Goal: Information Seeking & Learning: Learn about a topic

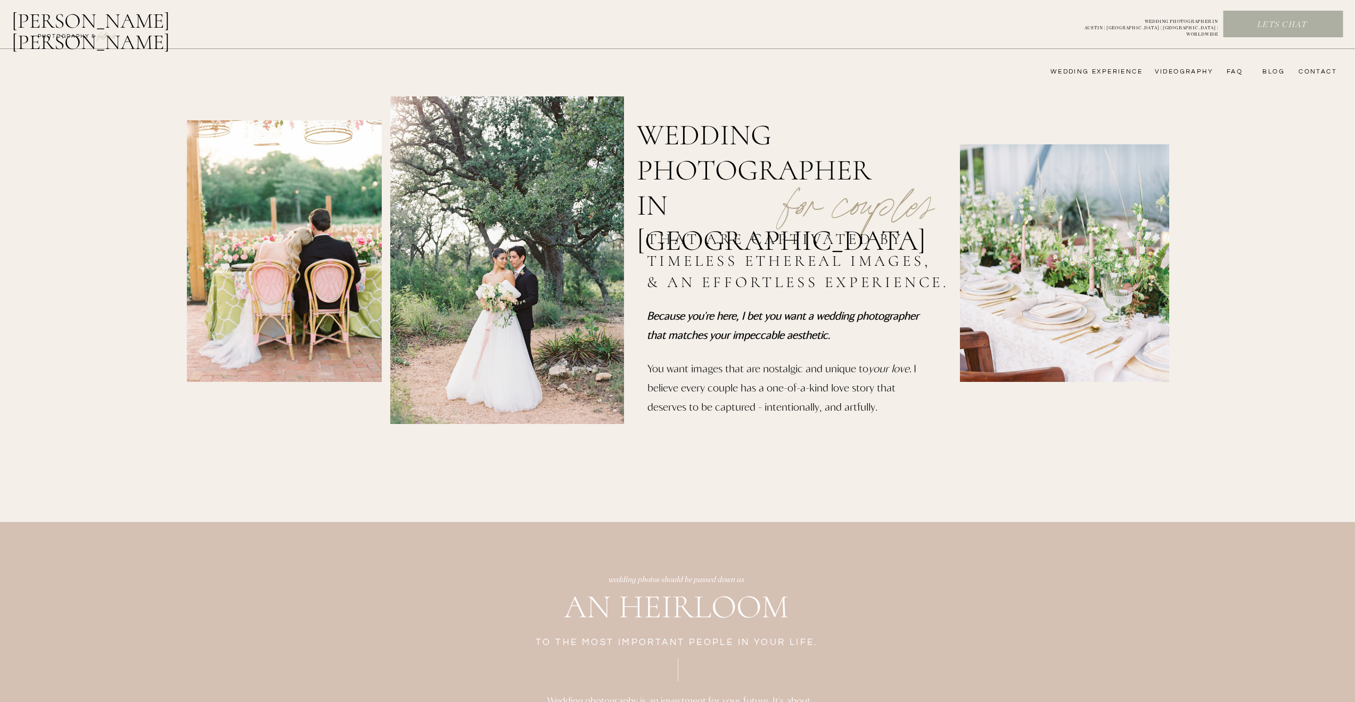
click at [1106, 71] on nav "wedding experience" at bounding box center [1089, 72] width 107 height 9
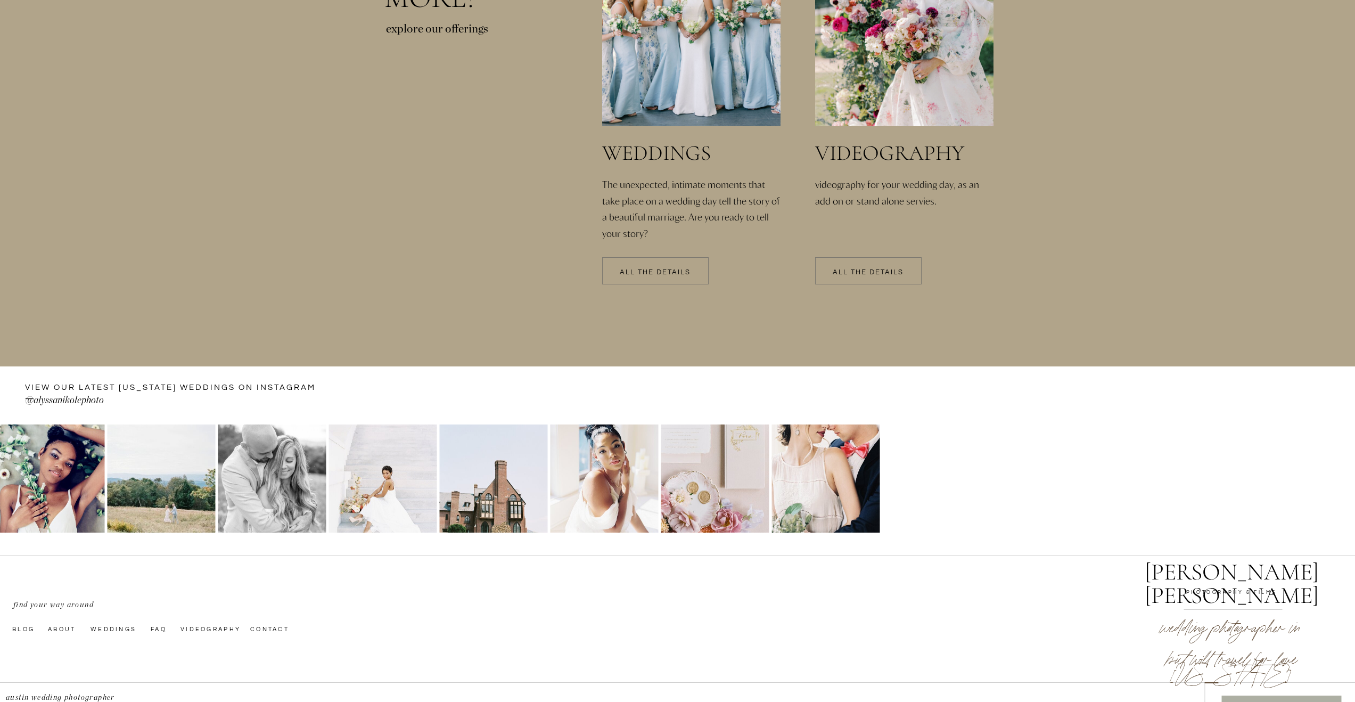
scroll to position [2369, 0]
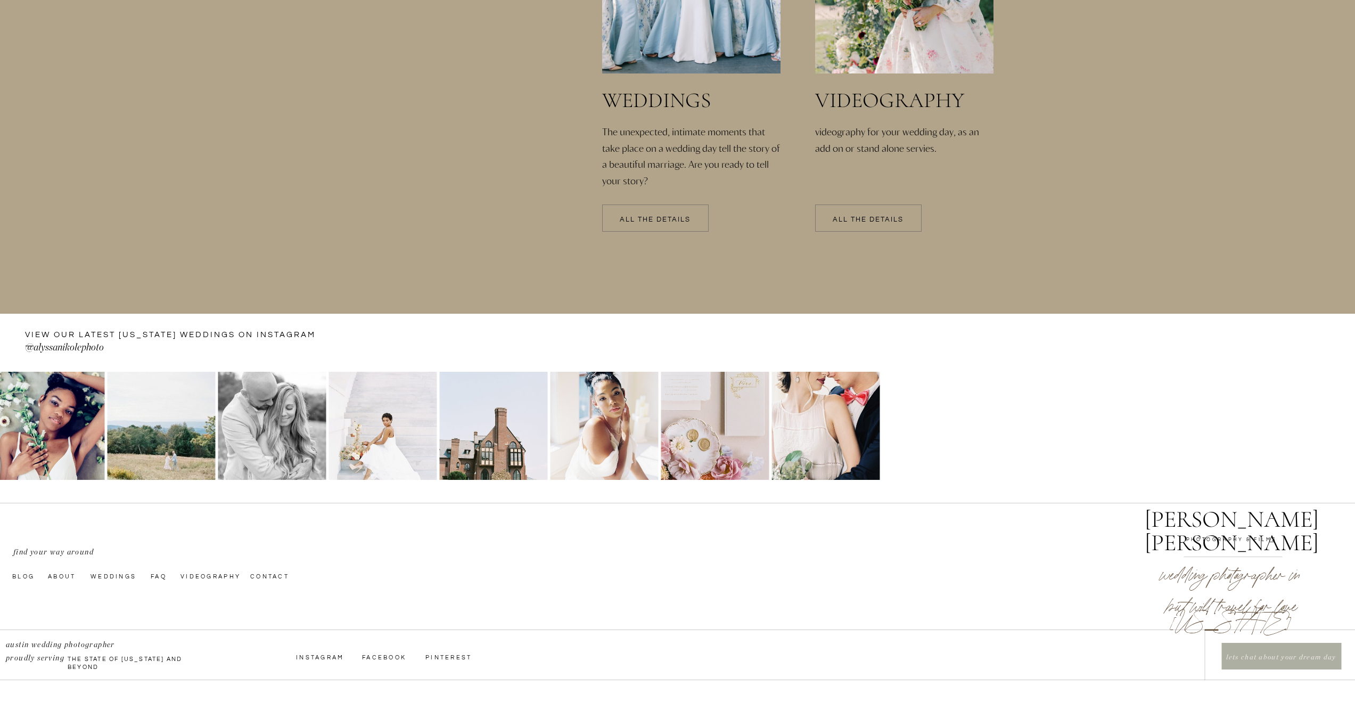
click at [657, 220] on p "All the details" at bounding box center [655, 219] width 106 height 7
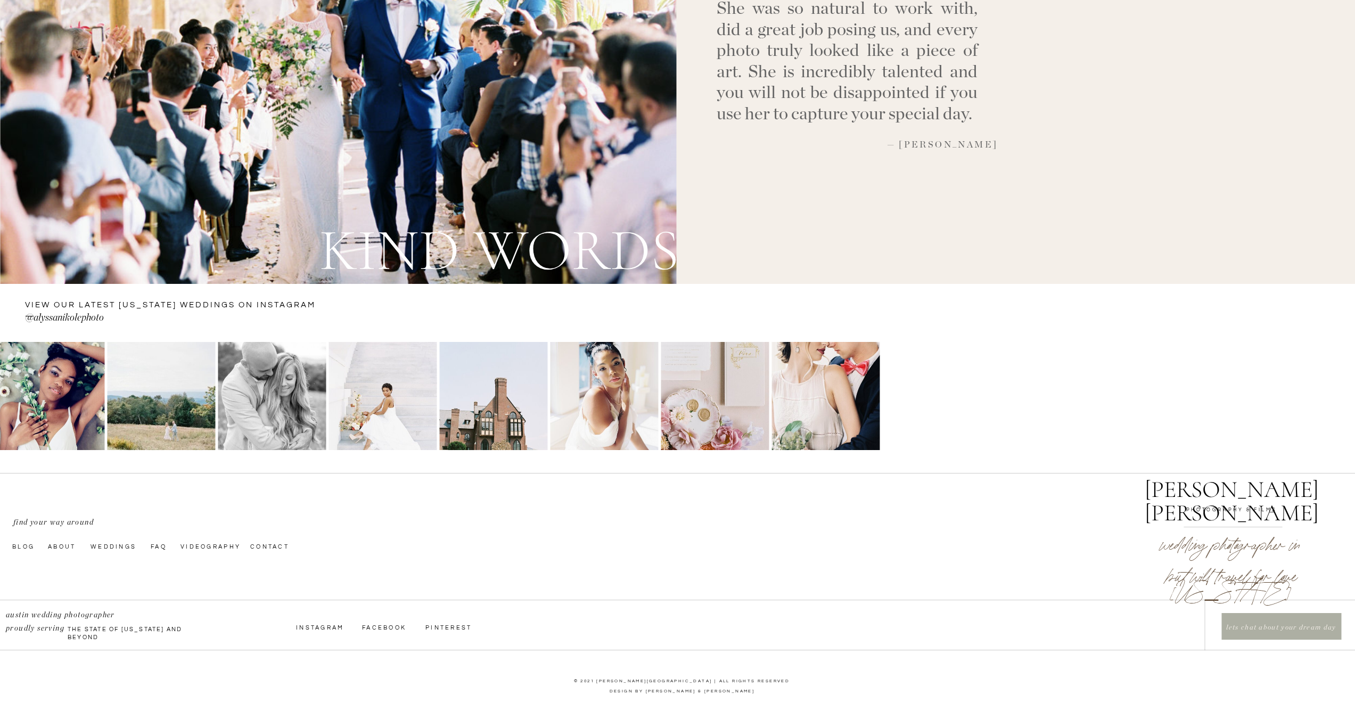
scroll to position [3707, 0]
